Goal: Task Accomplishment & Management: Complete application form

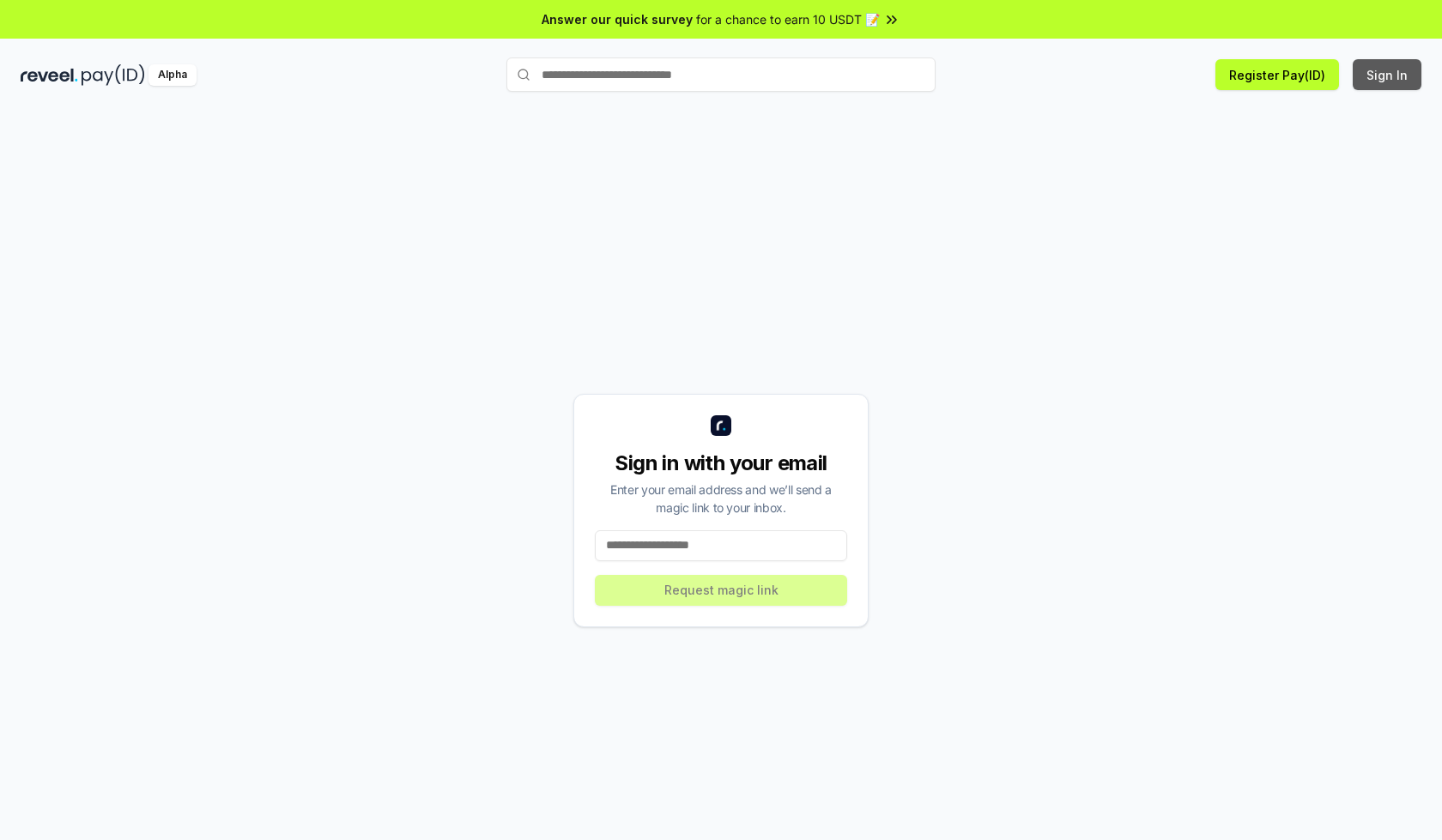
click at [1387, 75] on button "Sign In" at bounding box center [1387, 75] width 69 height 31
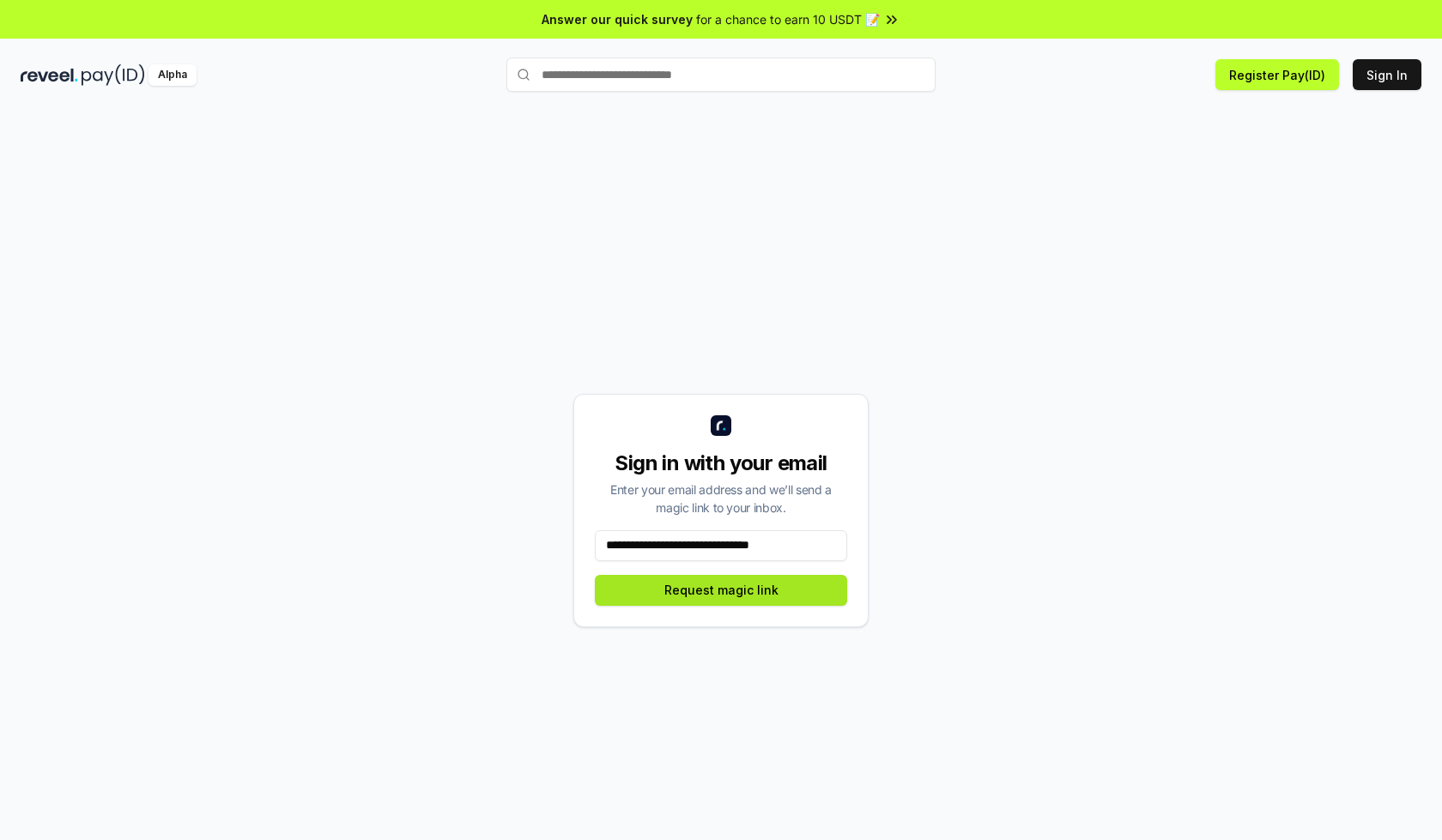
type input "**********"
click at [721, 589] on button "Request magic link" at bounding box center [721, 590] width 252 height 31
